Goal: Transaction & Acquisition: Purchase product/service

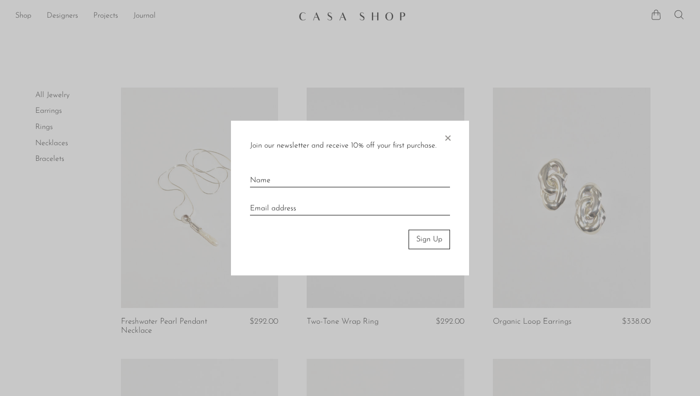
click at [446, 136] on span "×" at bounding box center [448, 136] width 10 height 30
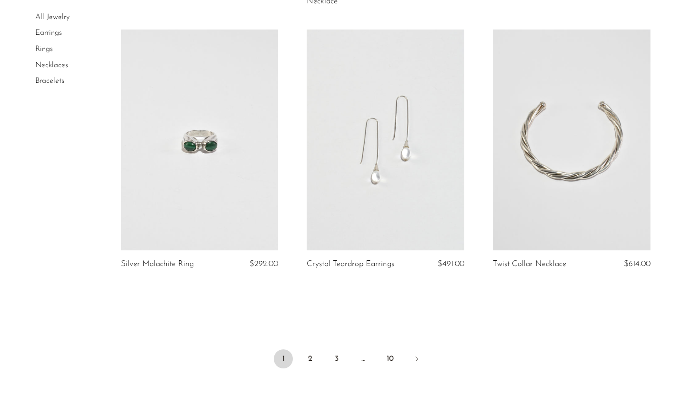
scroll to position [2967, 0]
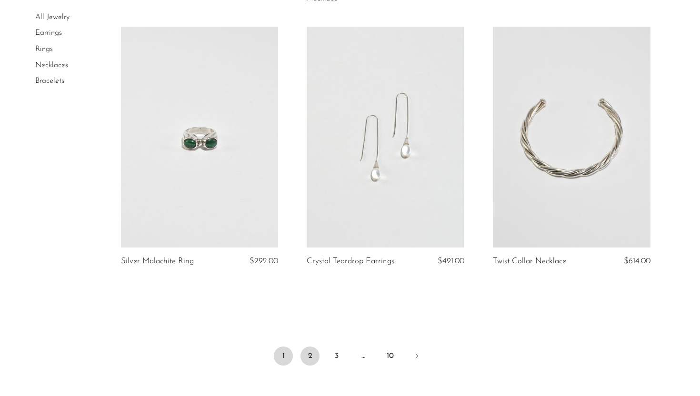
click at [309, 357] on link "2" at bounding box center [309, 355] width 19 height 19
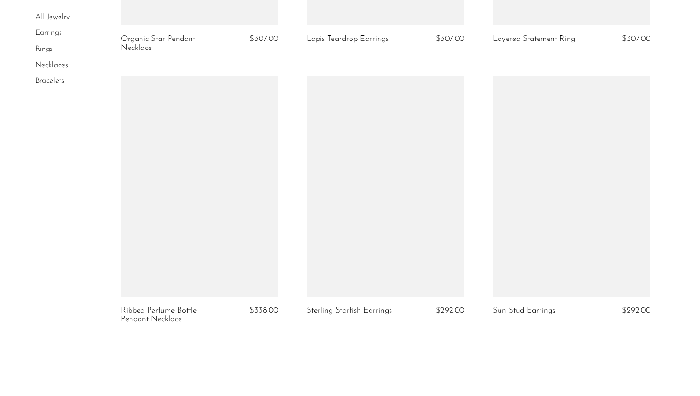
scroll to position [3108, 0]
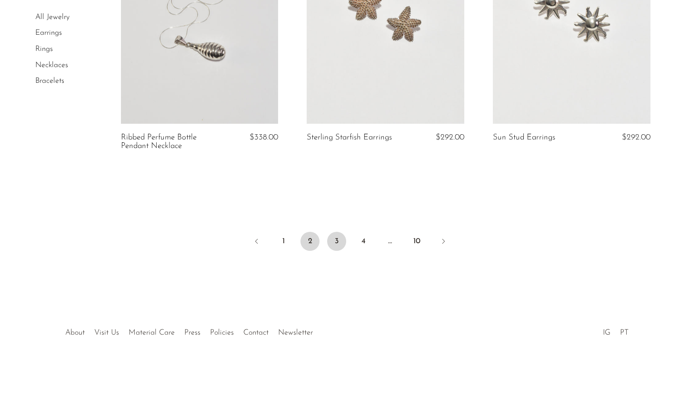
click at [333, 236] on link "3" at bounding box center [336, 241] width 19 height 19
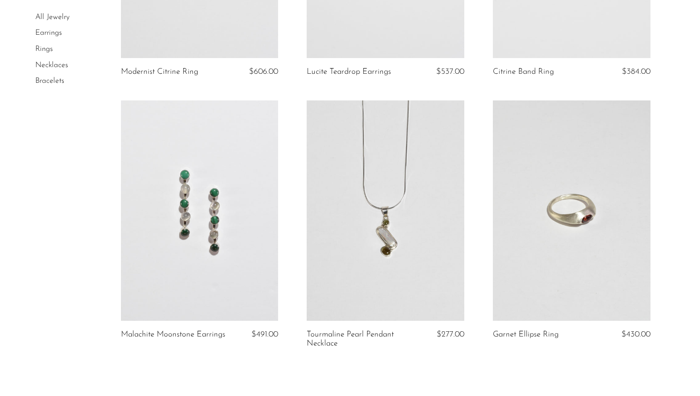
scroll to position [3117, 0]
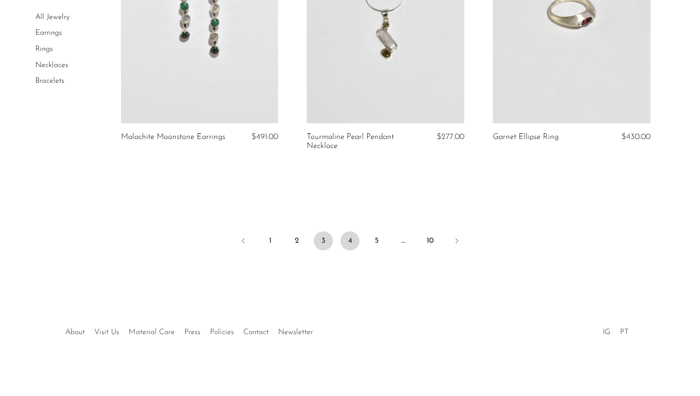
click at [354, 237] on link "4" at bounding box center [349, 240] width 19 height 19
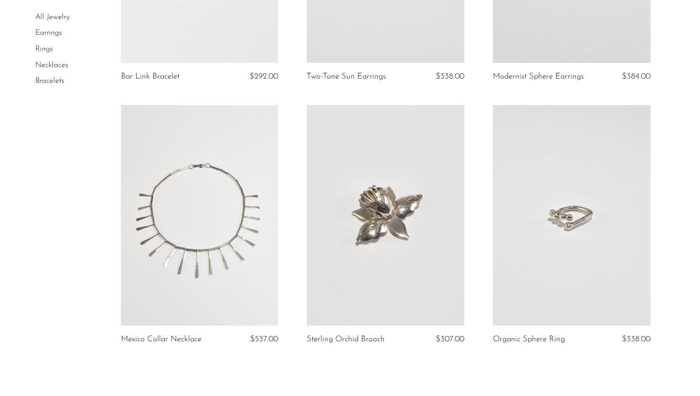
scroll to position [2995, 0]
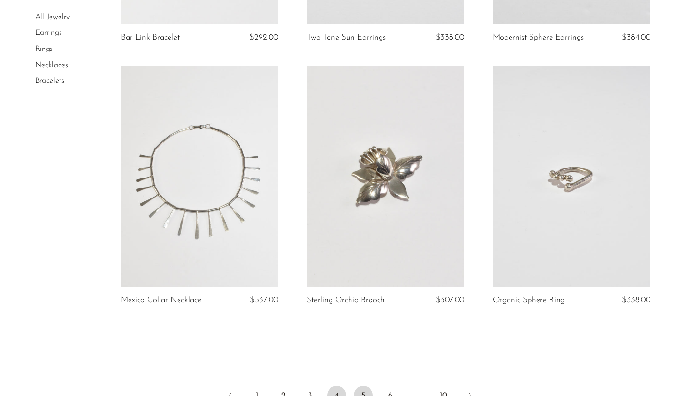
click at [363, 386] on link "5" at bounding box center [363, 395] width 19 height 19
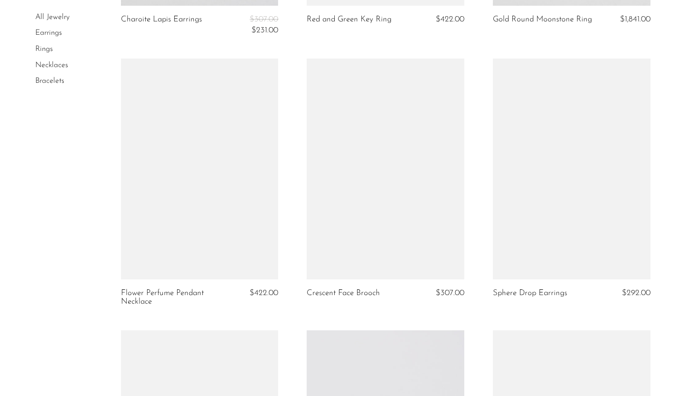
scroll to position [2398, 0]
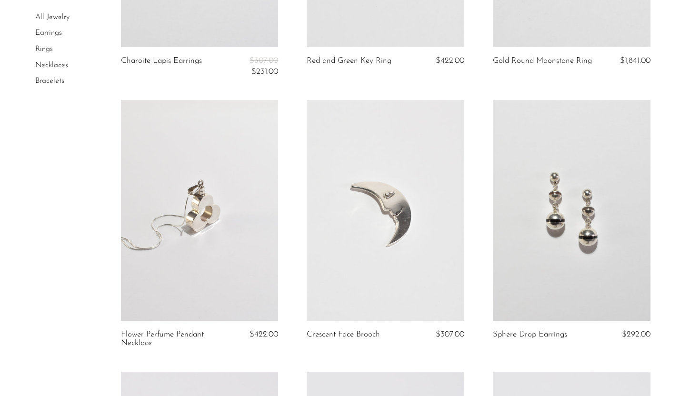
click at [230, 187] on link at bounding box center [200, 210] width 158 height 220
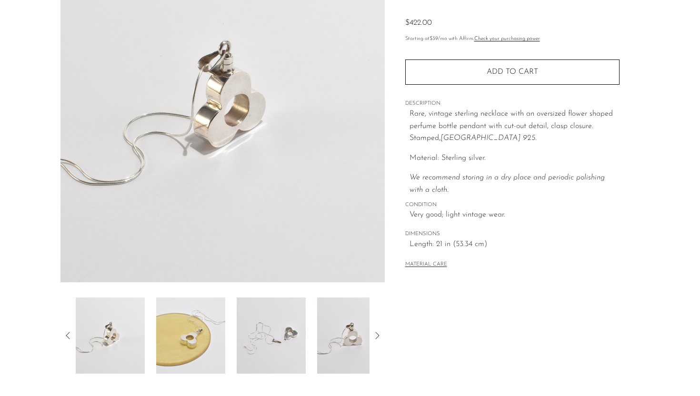
scroll to position [224, 0]
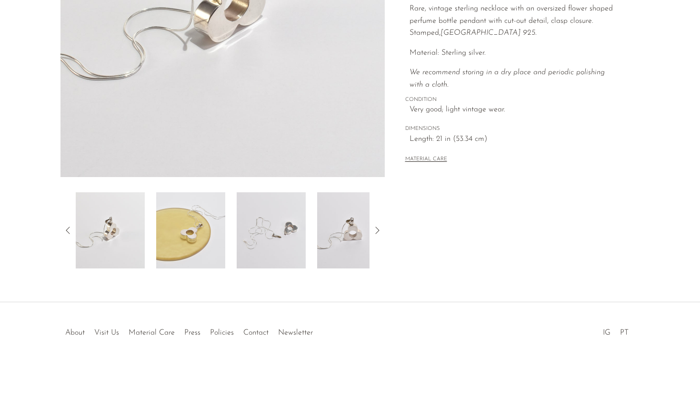
click at [266, 234] on img at bounding box center [271, 230] width 69 height 76
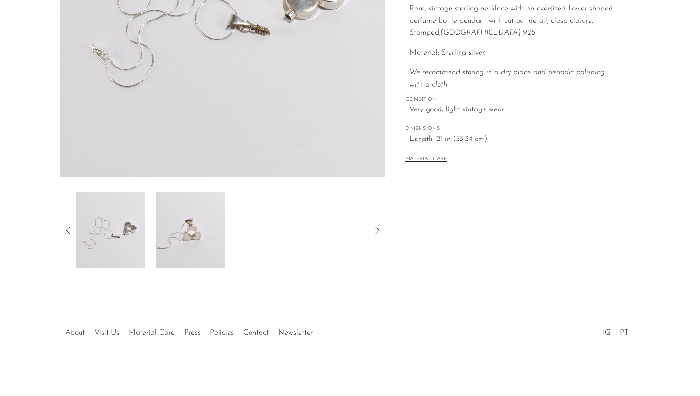
click at [175, 234] on img at bounding box center [190, 230] width 69 height 76
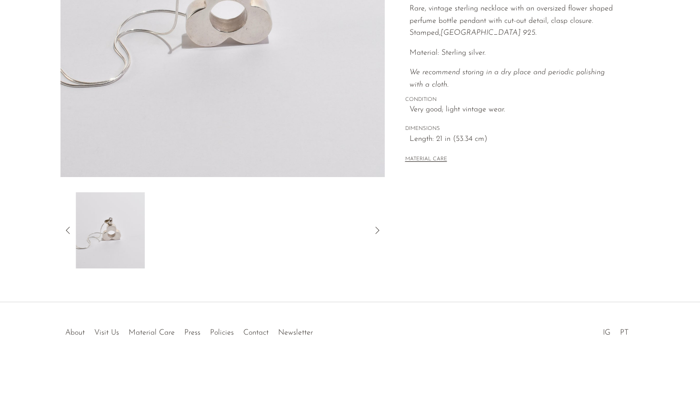
scroll to position [0, 0]
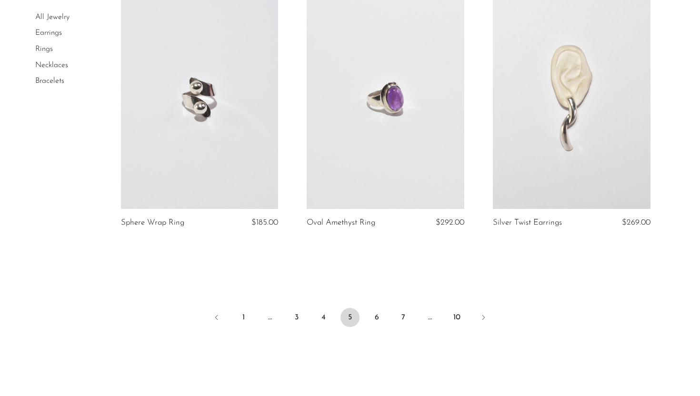
scroll to position [3121, 0]
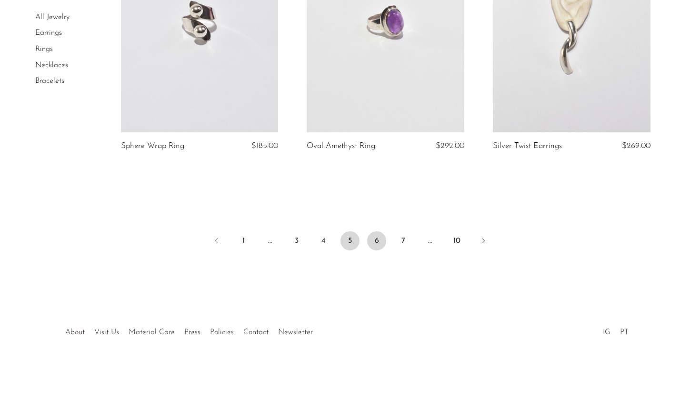
click at [377, 236] on link "6" at bounding box center [376, 240] width 19 height 19
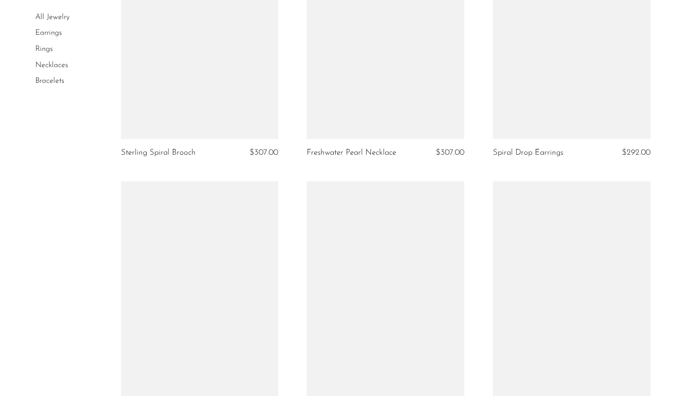
scroll to position [3013, 0]
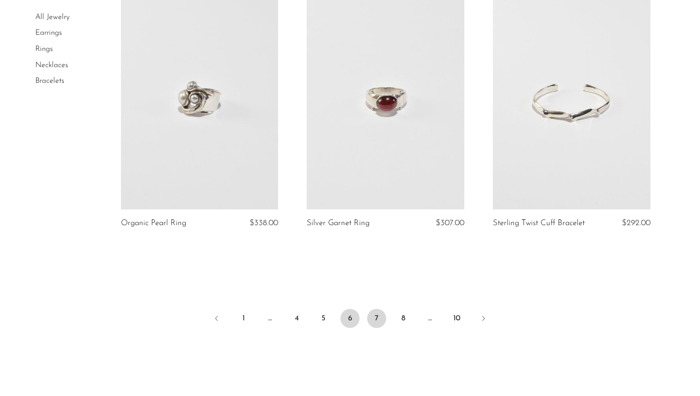
click at [373, 315] on link "7" at bounding box center [376, 318] width 19 height 19
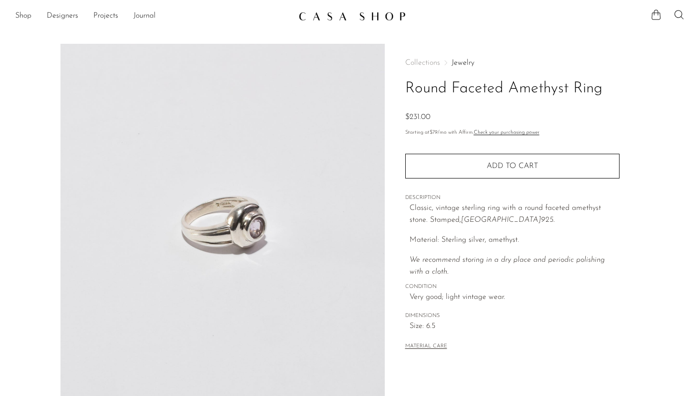
scroll to position [224, 0]
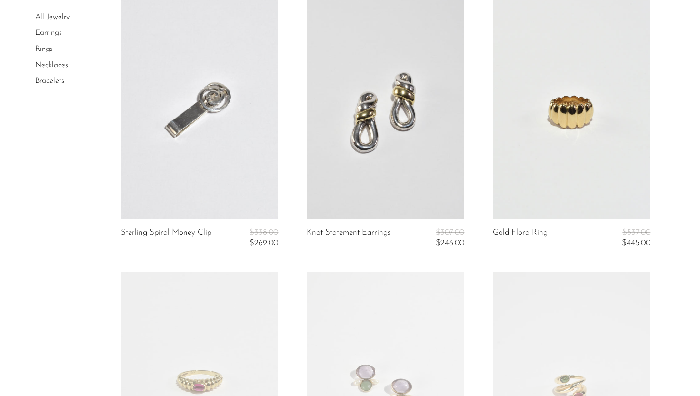
scroll to position [1444, 0]
